Goal: Task Accomplishment & Management: Manage account settings

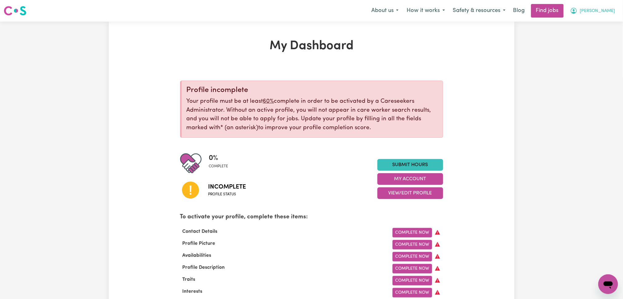
drag, startPoint x: 611, startPoint y: 8, endPoint x: 605, endPoint y: 17, distance: 10.6
click at [610, 10] on span "[PERSON_NAME]" at bounding box center [597, 11] width 35 height 7
click at [579, 45] on link "Logout" at bounding box center [595, 47] width 49 height 12
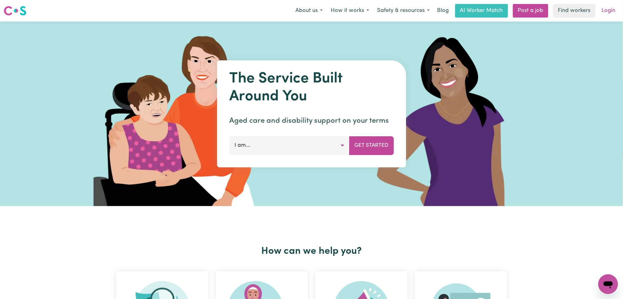
click at [606, 10] on link "Login" at bounding box center [608, 11] width 21 height 14
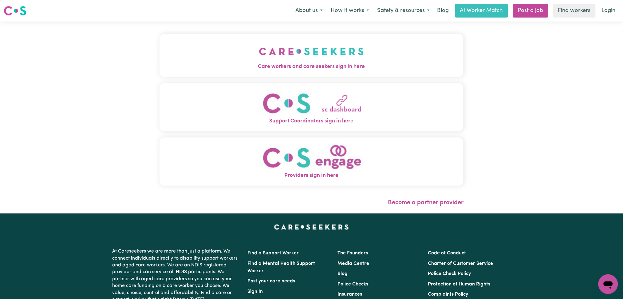
click at [213, 68] on span "Care workers and care seekers sign in here" at bounding box center [312, 67] width 304 height 8
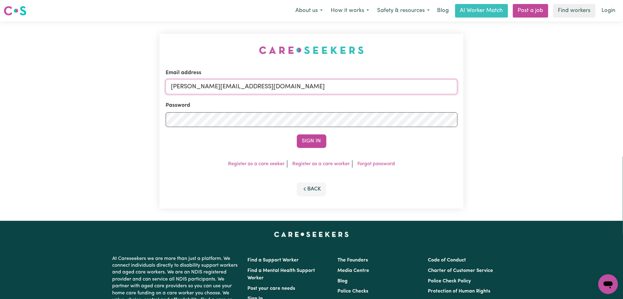
click at [225, 91] on input "[PERSON_NAME][EMAIL_ADDRESS][DOMAIN_NAME]" at bounding box center [312, 86] width 292 height 15
drag, startPoint x: 203, startPoint y: 83, endPoint x: 330, endPoint y: 80, distance: 127.3
click at [330, 80] on input "Superuser~[EMAIL_ADDRESS][DOMAIN_NAME]" at bounding box center [312, 86] width 292 height 15
type input "Superuser~[EMAIL_ADDRESS][DOMAIN_NAME]"
click at [314, 138] on button "Sign In" at bounding box center [312, 141] width 30 height 14
